Goal: Task Accomplishment & Management: Manage account settings

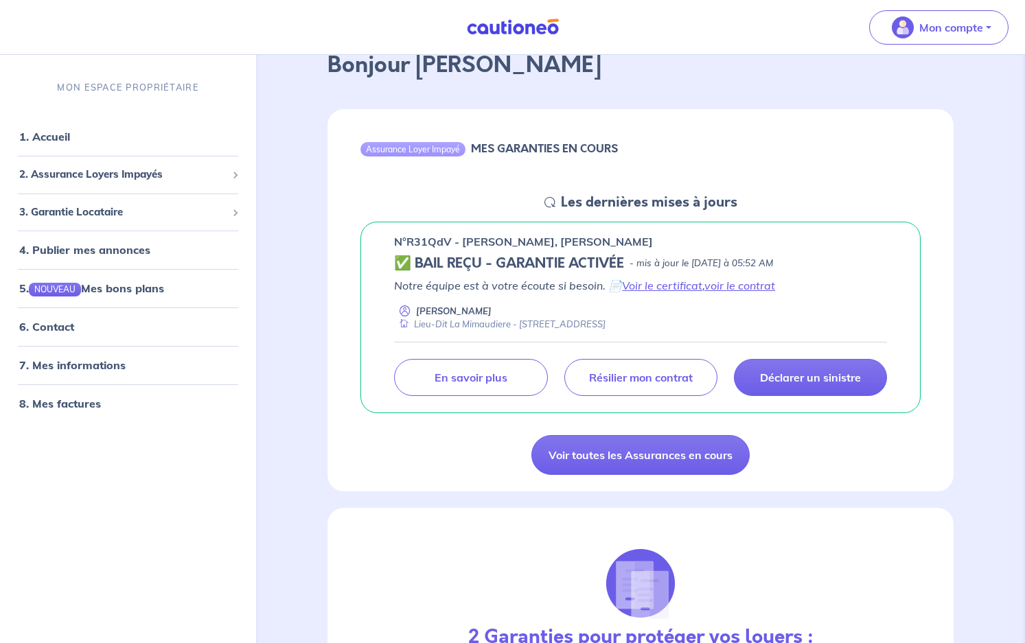
scroll to position [69, 0]
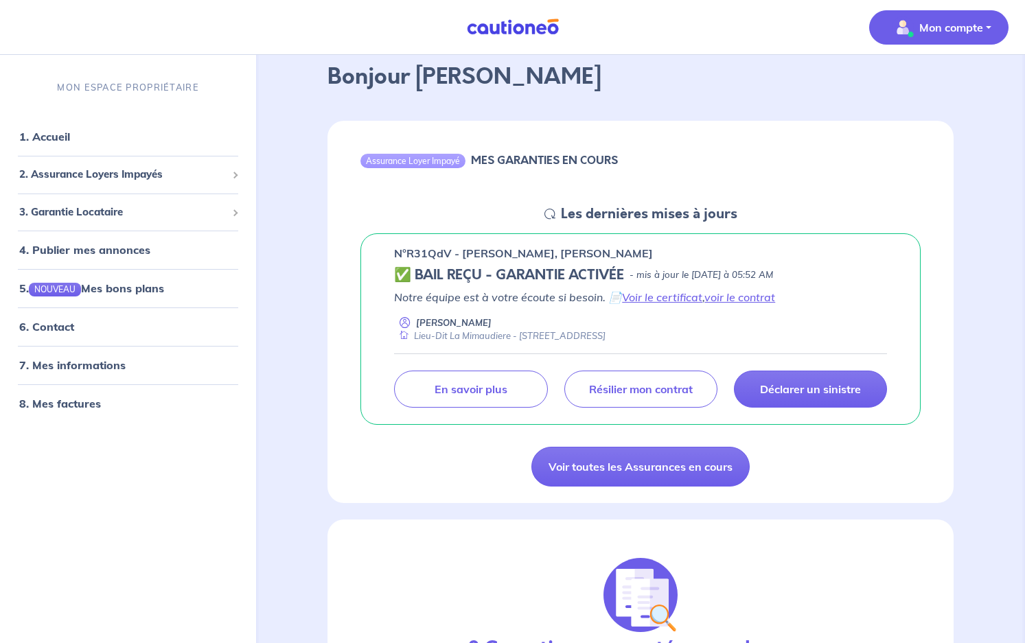
click at [962, 34] on p "Mon compte" at bounding box center [951, 27] width 64 height 16
click at [944, 119] on link "Me déconnecter" at bounding box center [924, 118] width 110 height 22
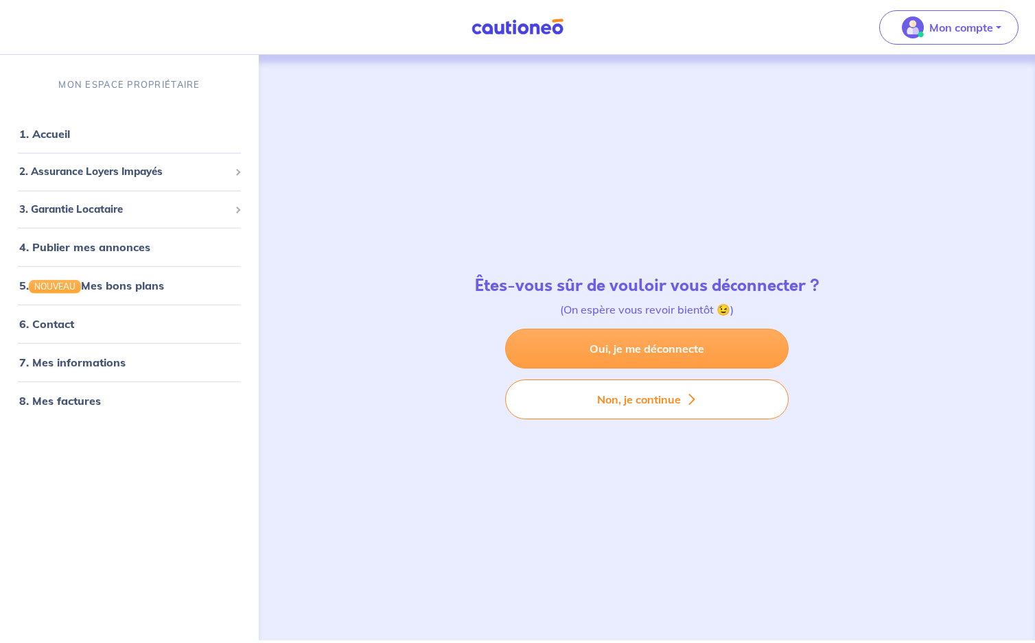
click at [666, 351] on link "Oui, je me déconnecte" at bounding box center [646, 349] width 283 height 40
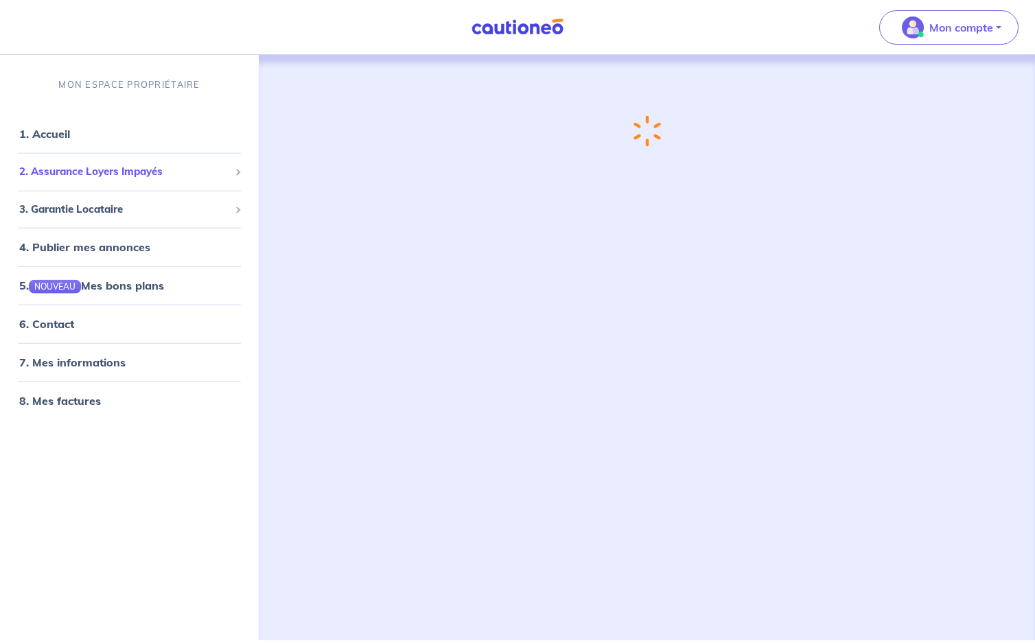
click at [135, 170] on span "2. Assurance Loyers Impayés" at bounding box center [124, 172] width 210 height 16
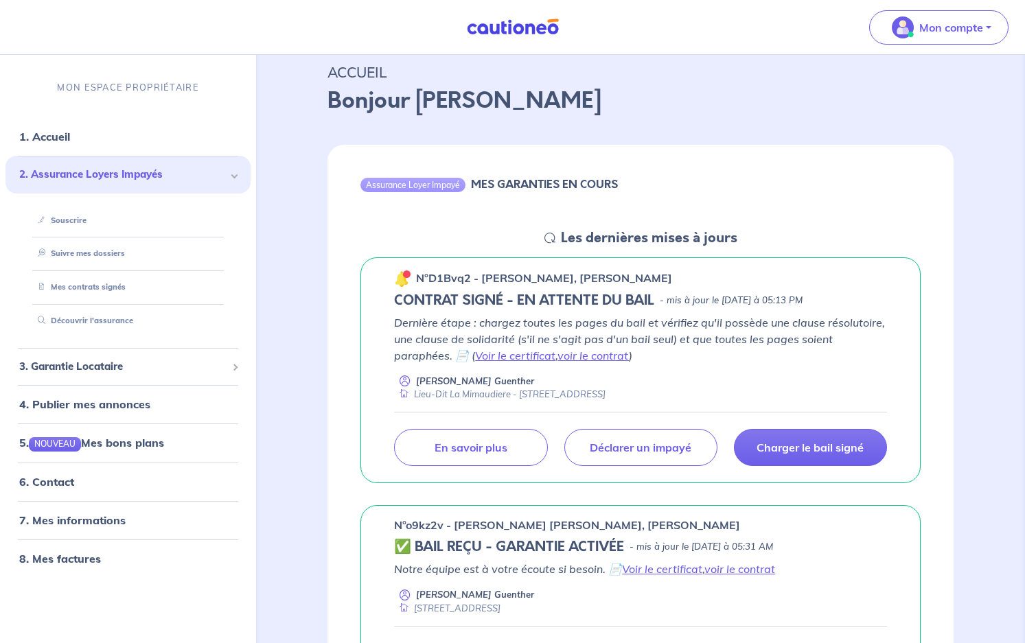
scroll to position [69, 0]
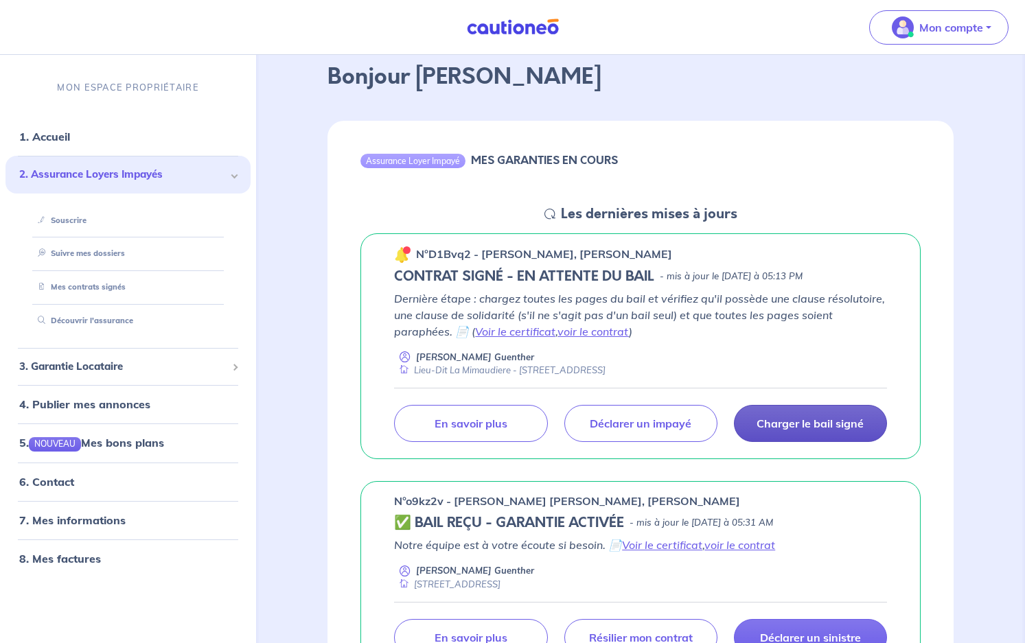
click at [831, 421] on p "Charger le bail signé" at bounding box center [809, 424] width 107 height 14
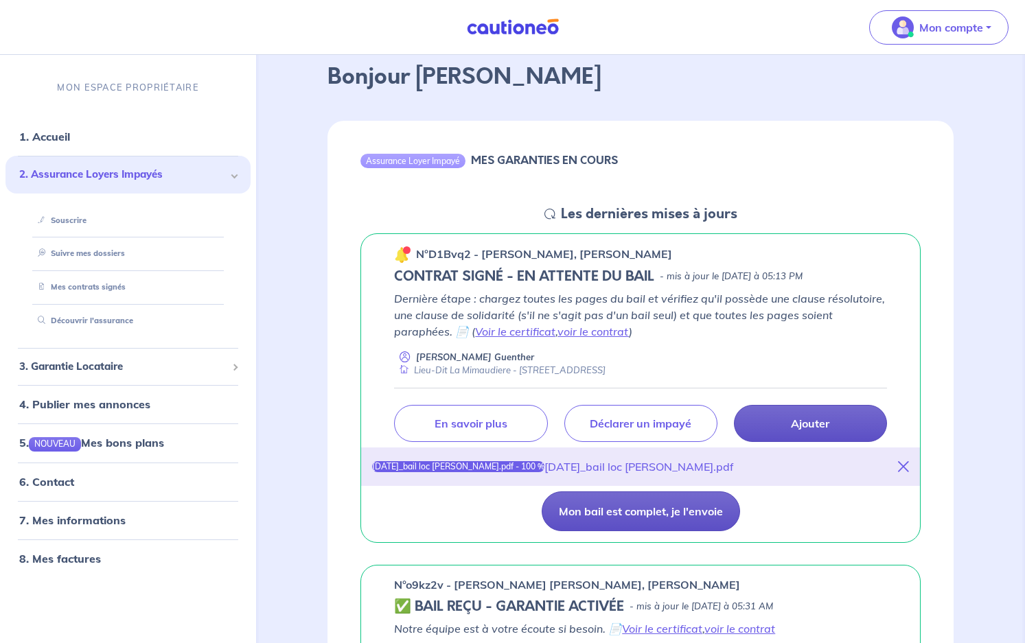
click at [692, 509] on button "Mon bail est complet, je l'envoie" at bounding box center [640, 511] width 198 height 40
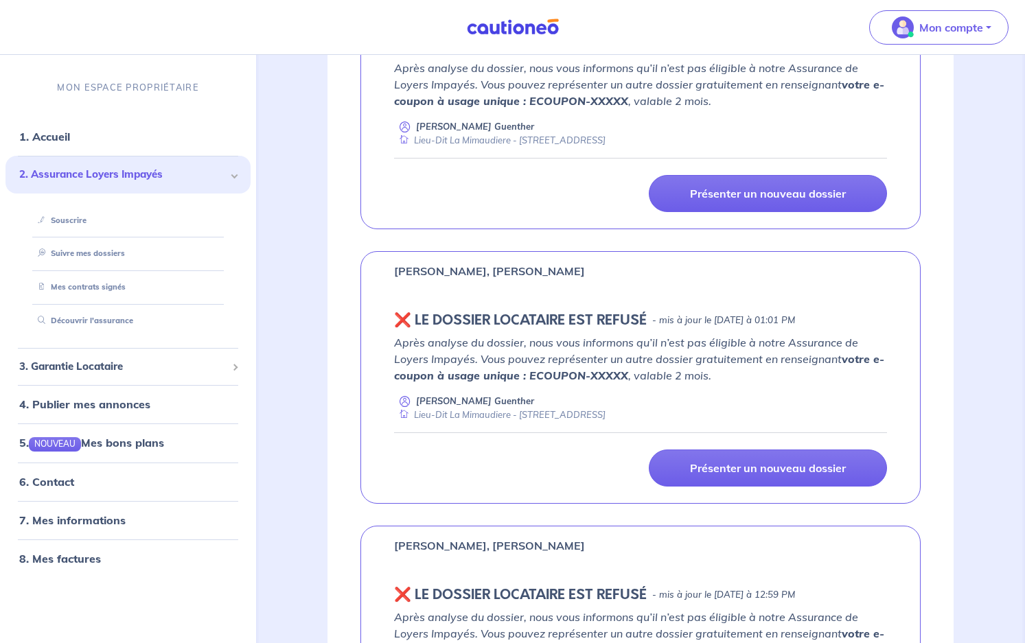
scroll to position [686, 0]
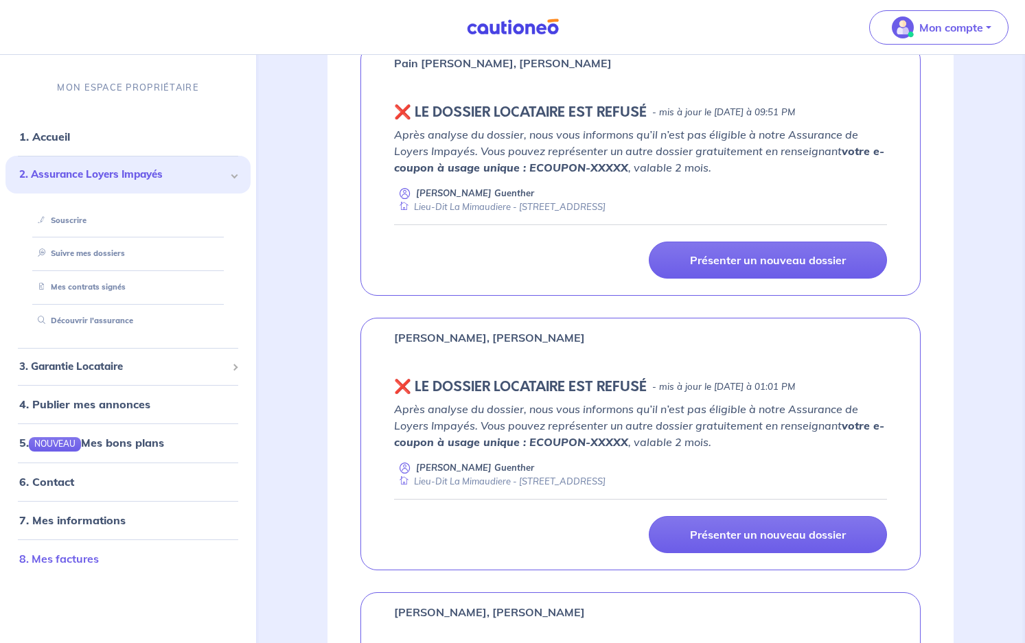
click at [71, 559] on link "8. Mes factures" at bounding box center [59, 558] width 80 height 14
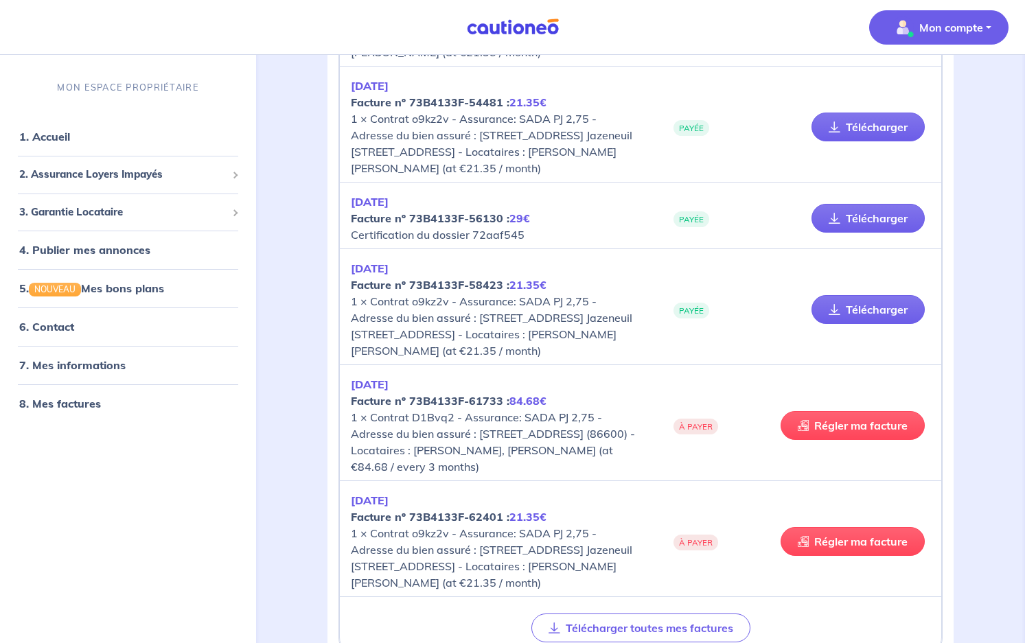
scroll to position [495, 0]
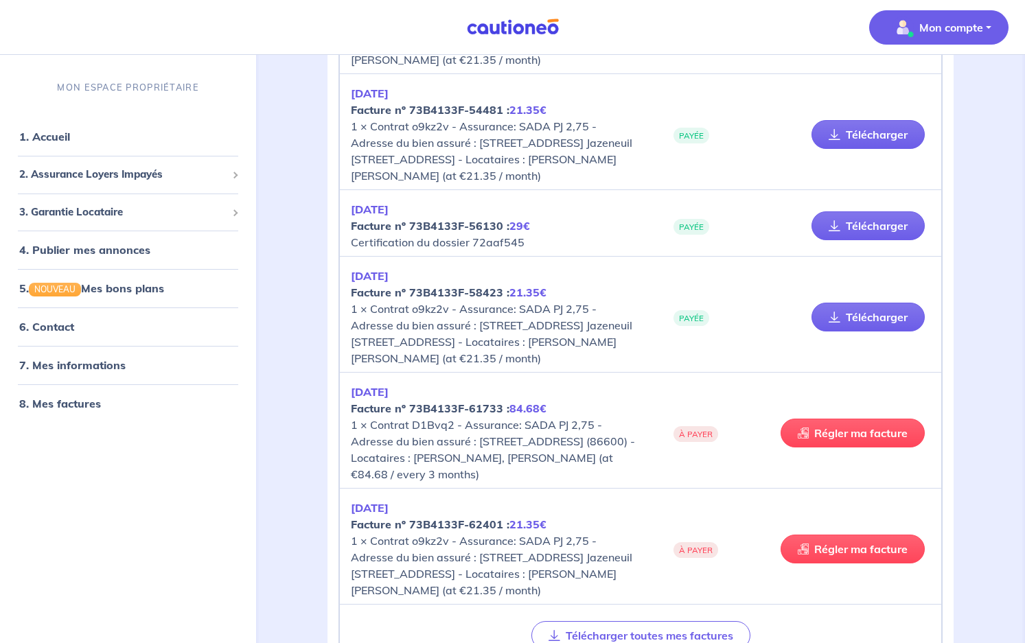
click at [923, 29] on p "Mon compte" at bounding box center [951, 27] width 64 height 16
click at [918, 118] on link "Me déconnecter" at bounding box center [924, 118] width 110 height 22
